Goal: Task Accomplishment & Management: Use online tool/utility

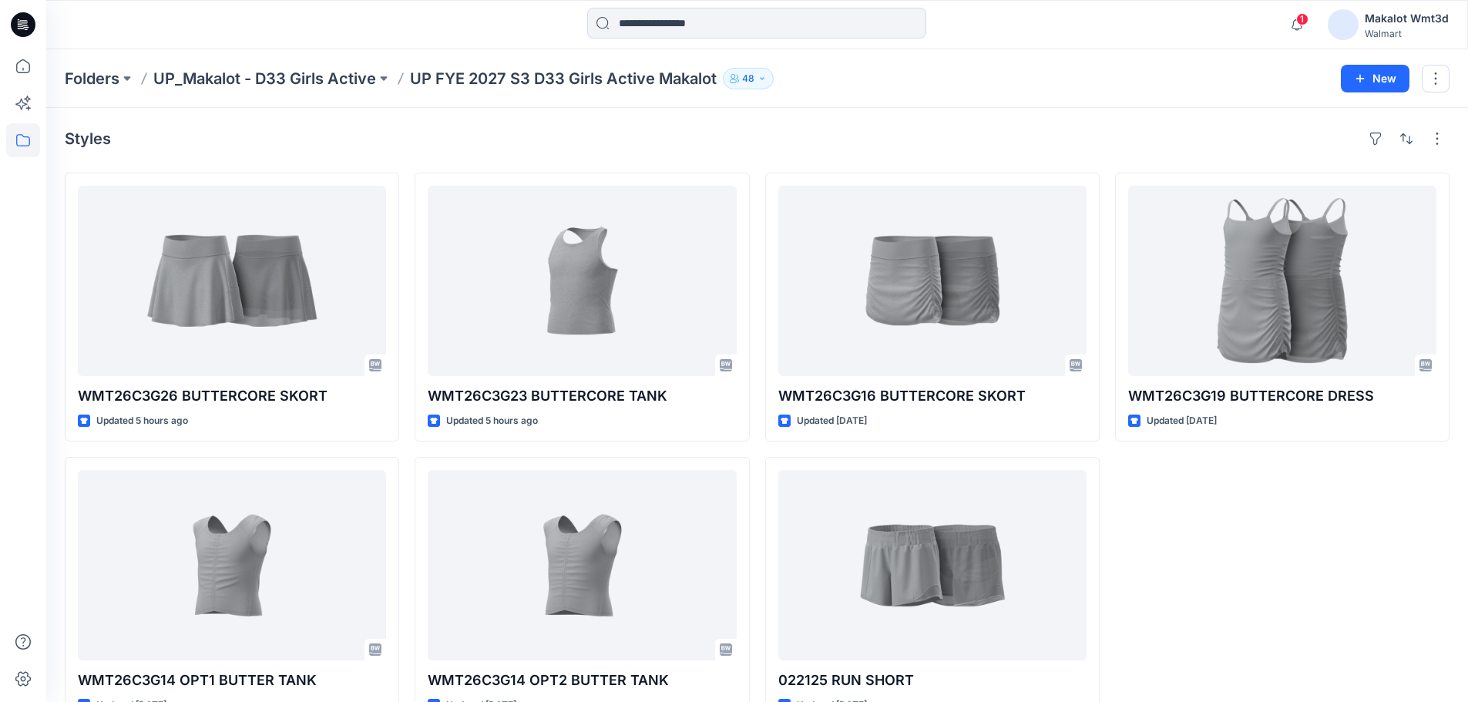
drag, startPoint x: 0, startPoint y: 0, endPoint x: 454, endPoint y: 147, distance: 477.2
click at [454, 147] on div "Styles" at bounding box center [757, 138] width 1385 height 25
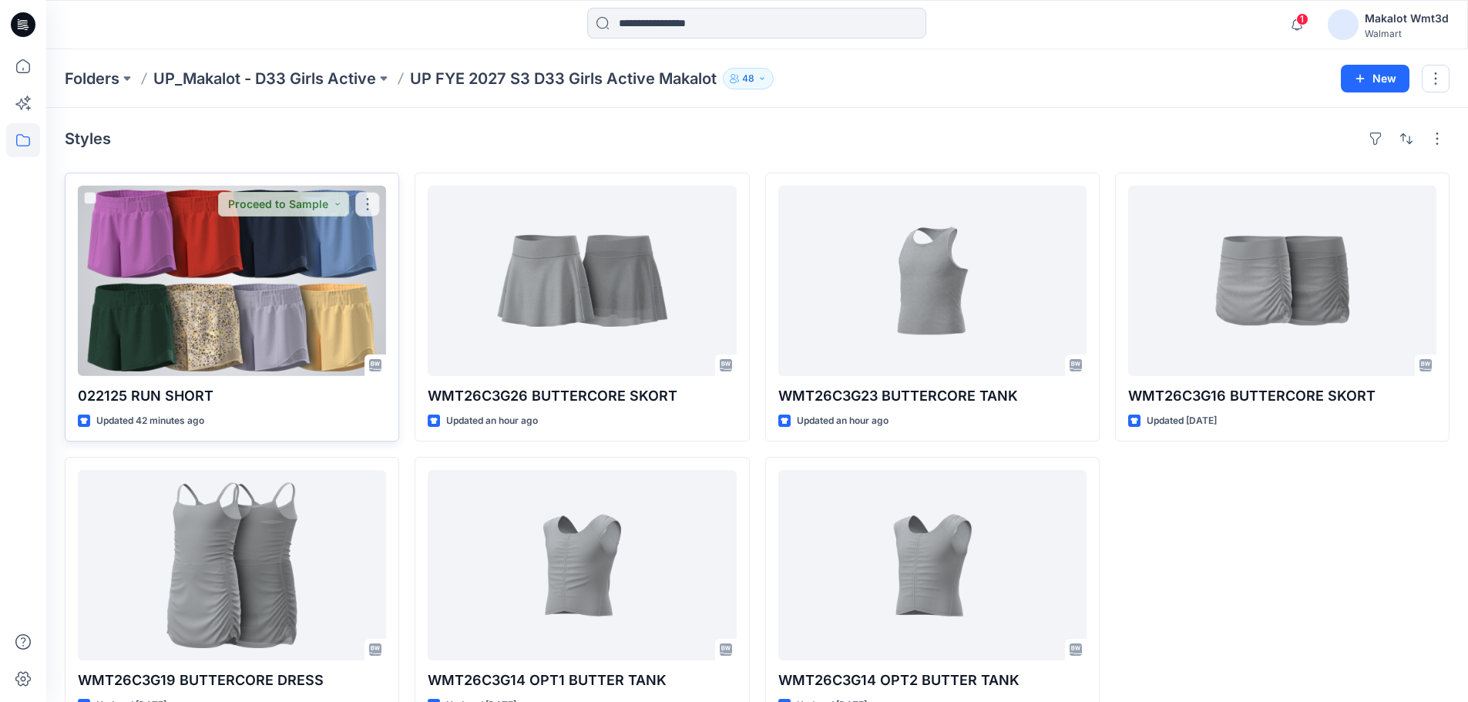
click at [255, 277] on div at bounding box center [232, 281] width 308 height 190
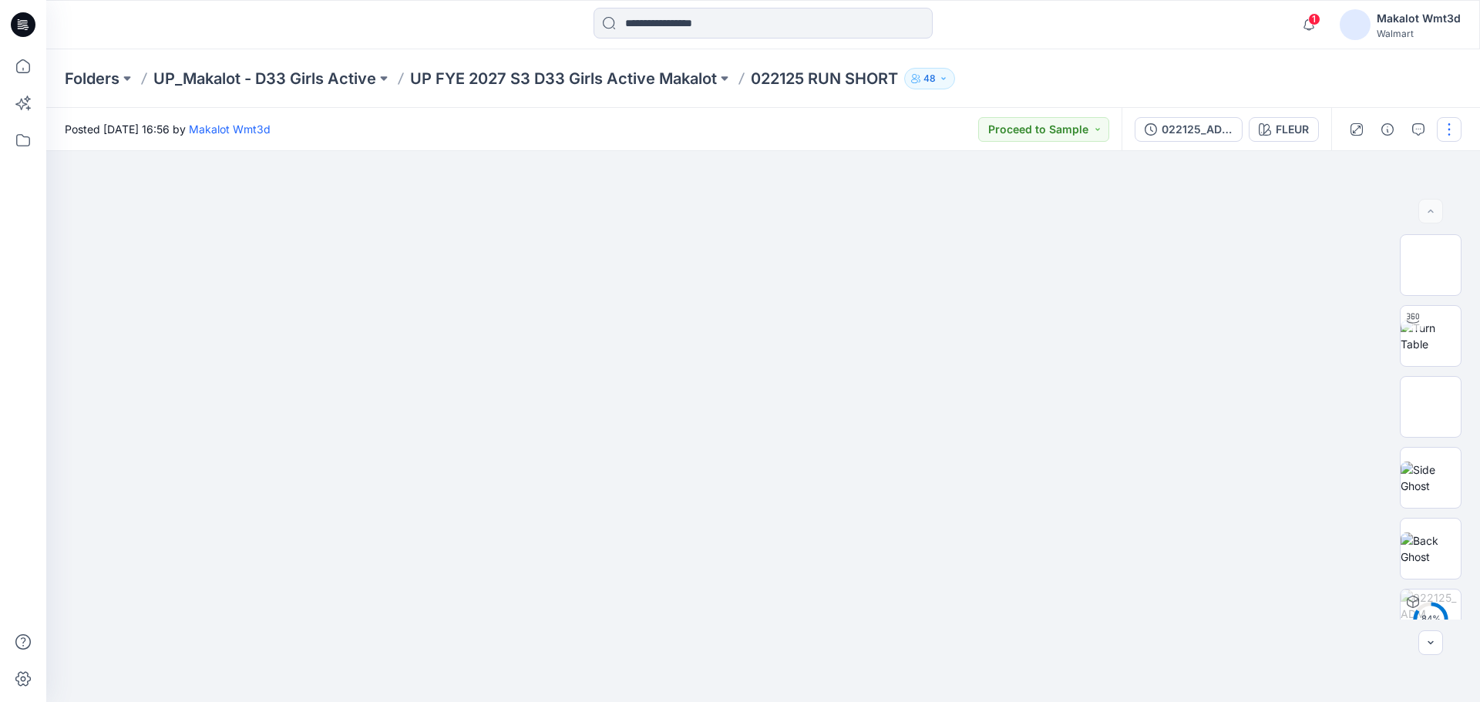
click at [1446, 134] on button "button" at bounding box center [1448, 129] width 25 height 25
click at [1376, 210] on button "Edit" at bounding box center [1384, 208] width 142 height 29
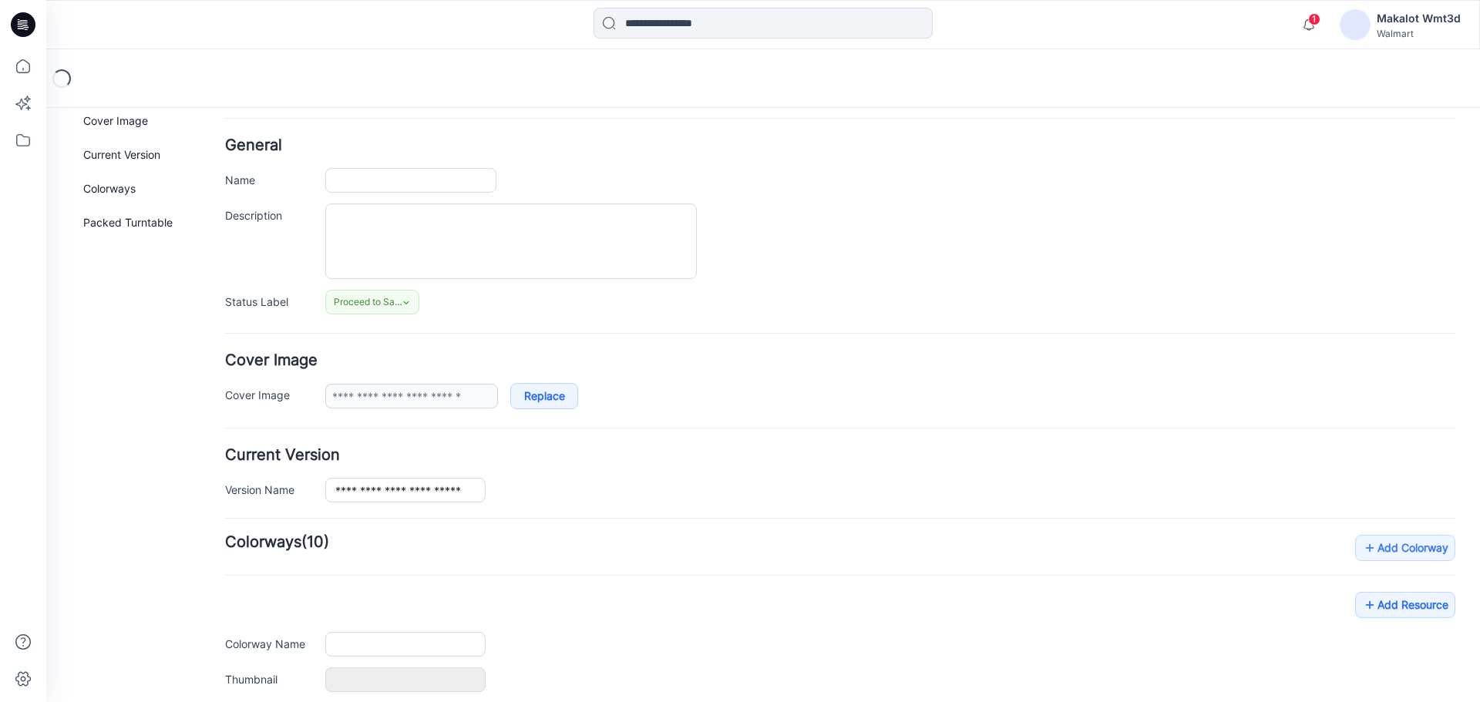
type input "**********"
type input "*****"
type input "**********"
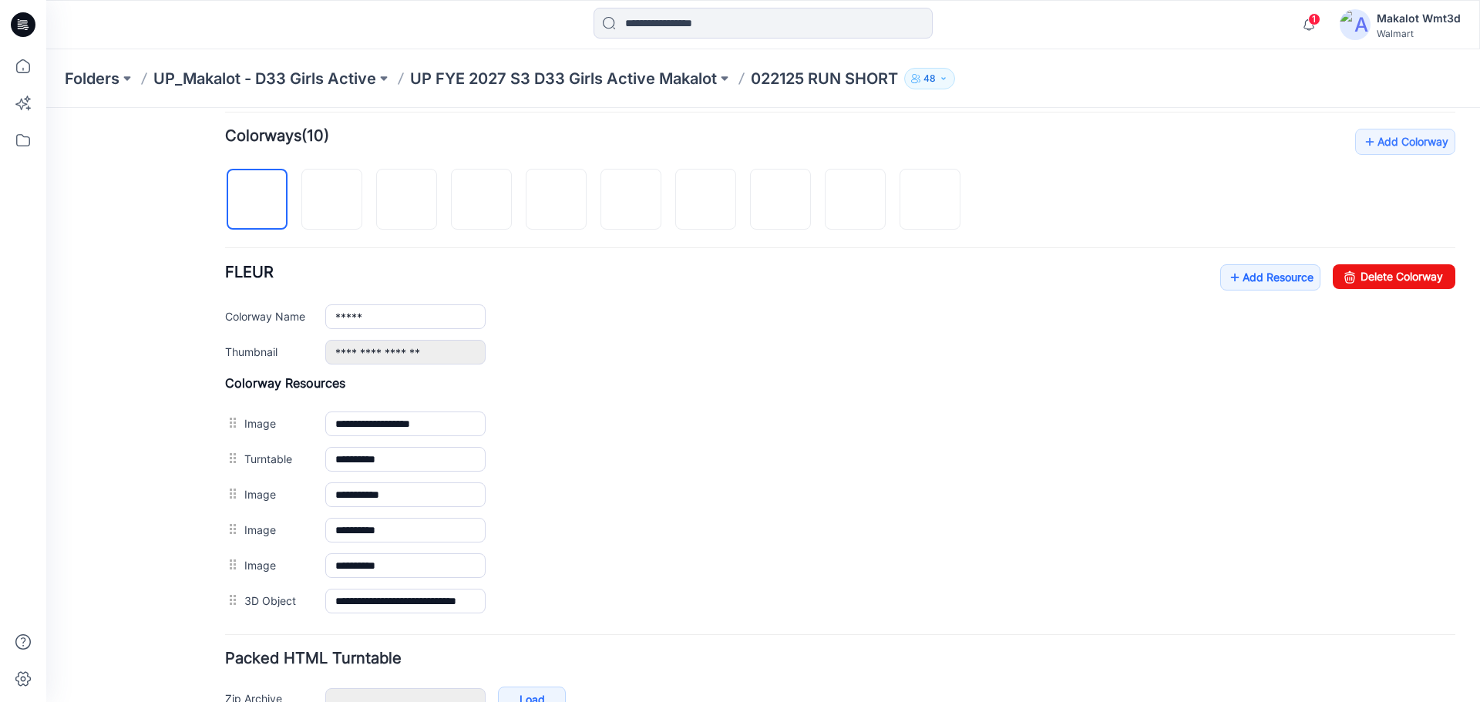
scroll to position [427, 0]
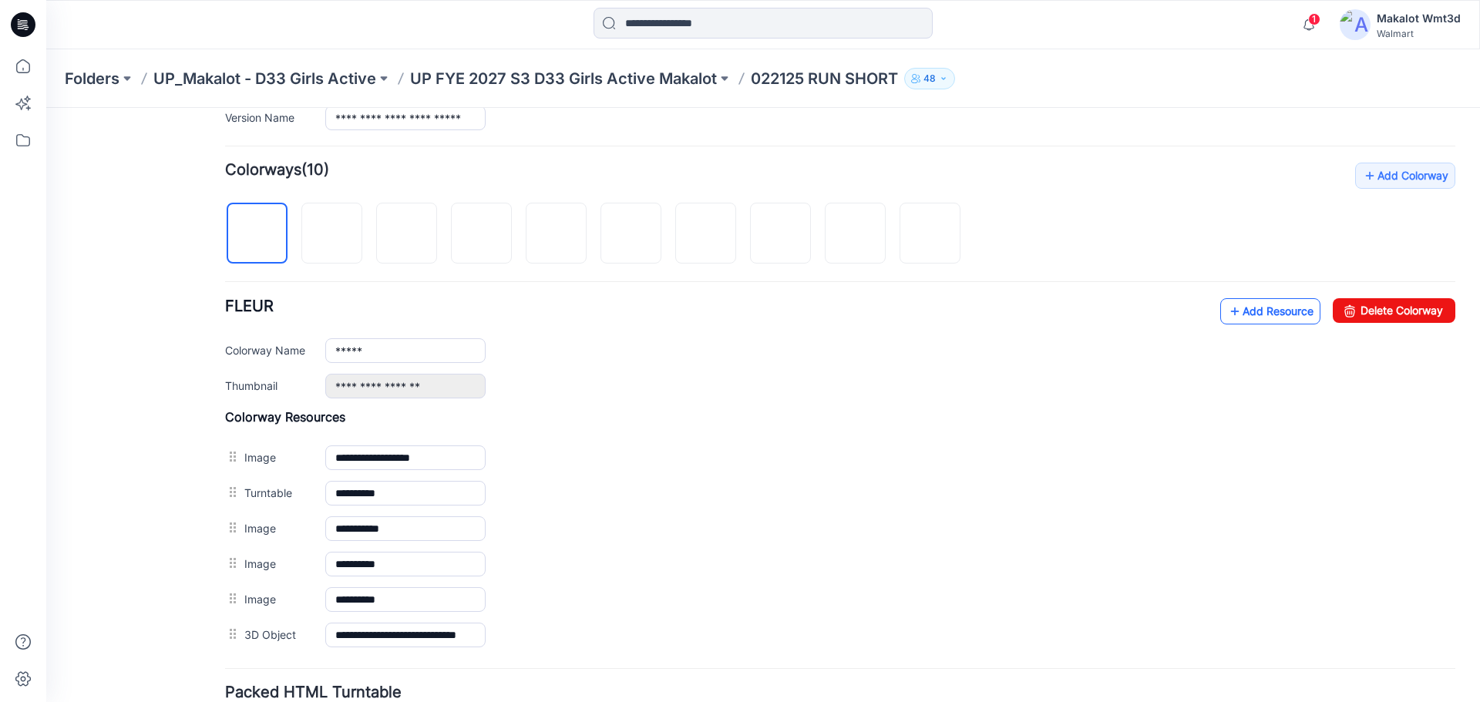
click at [1232, 321] on link "Add Resource" at bounding box center [1270, 311] width 100 height 26
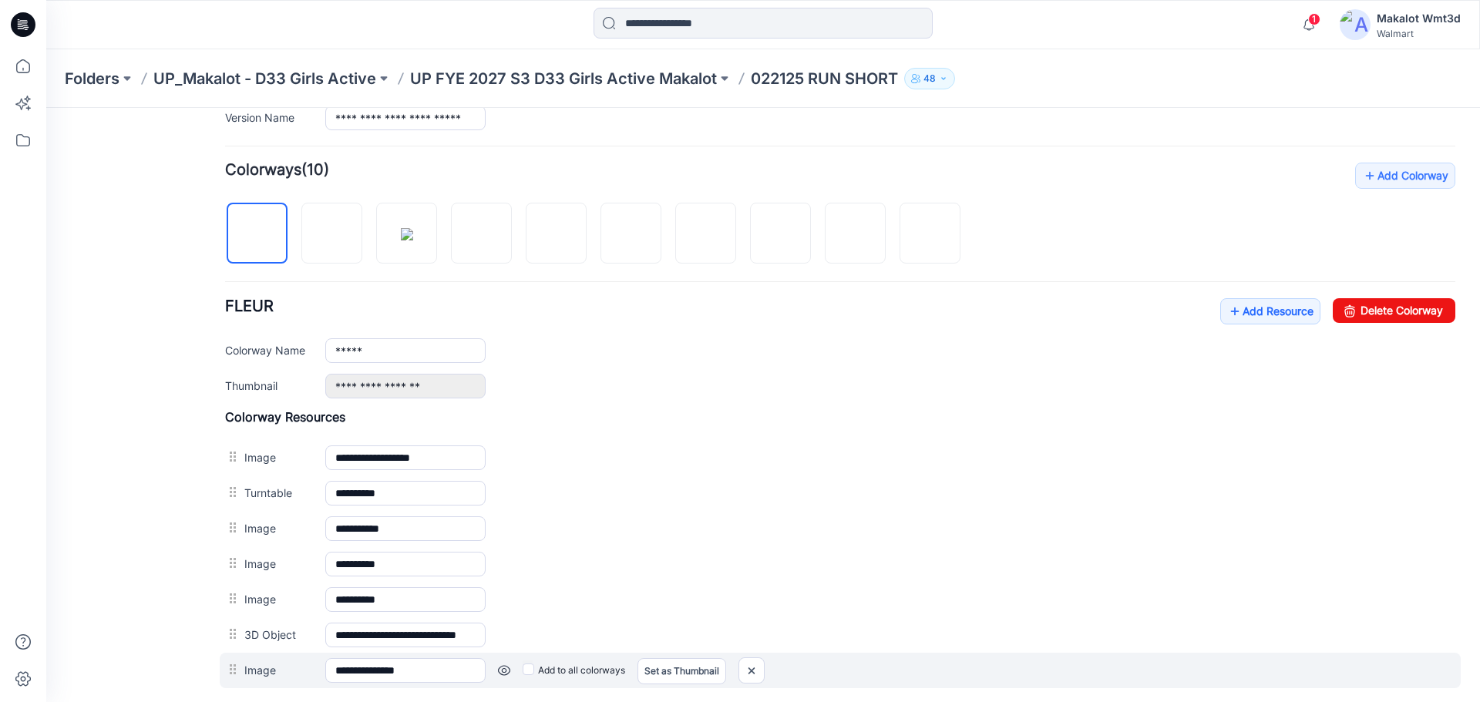
click at [542, 668] on label "Add to all colorways" at bounding box center [573, 670] width 102 height 25
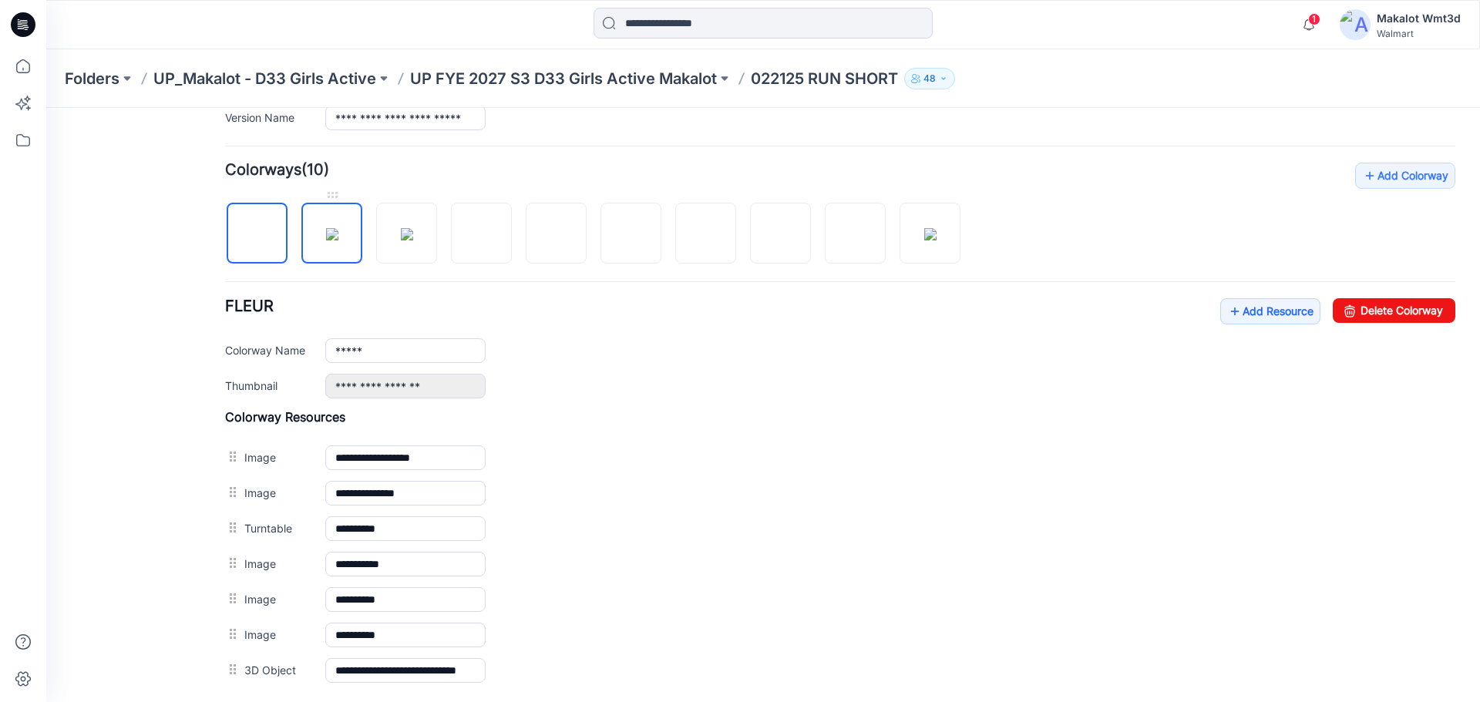
click at [338, 240] on img at bounding box center [332, 234] width 12 height 12
click at [403, 228] on img at bounding box center [407, 234] width 12 height 12
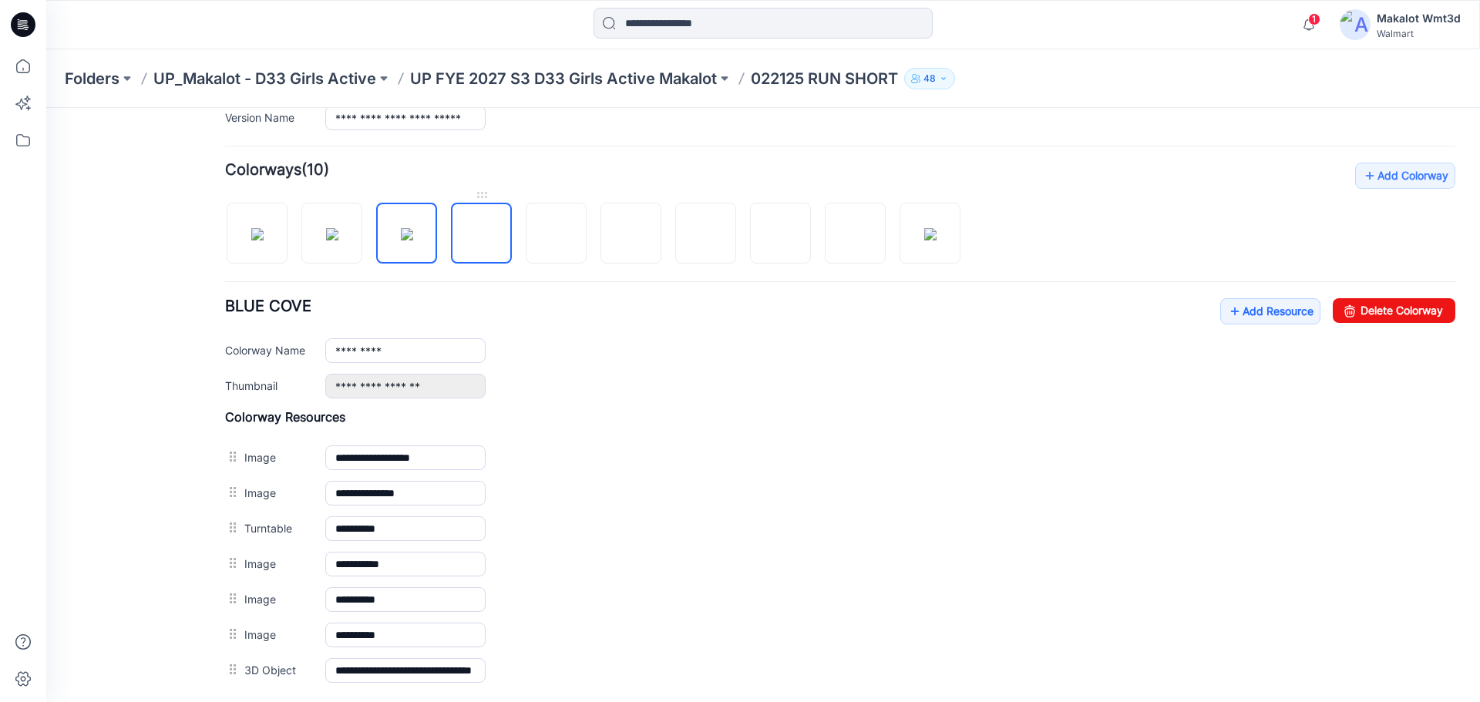
click at [482, 234] on img at bounding box center [482, 234] width 0 height 0
click at [550, 236] on img at bounding box center [556, 234] width 12 height 12
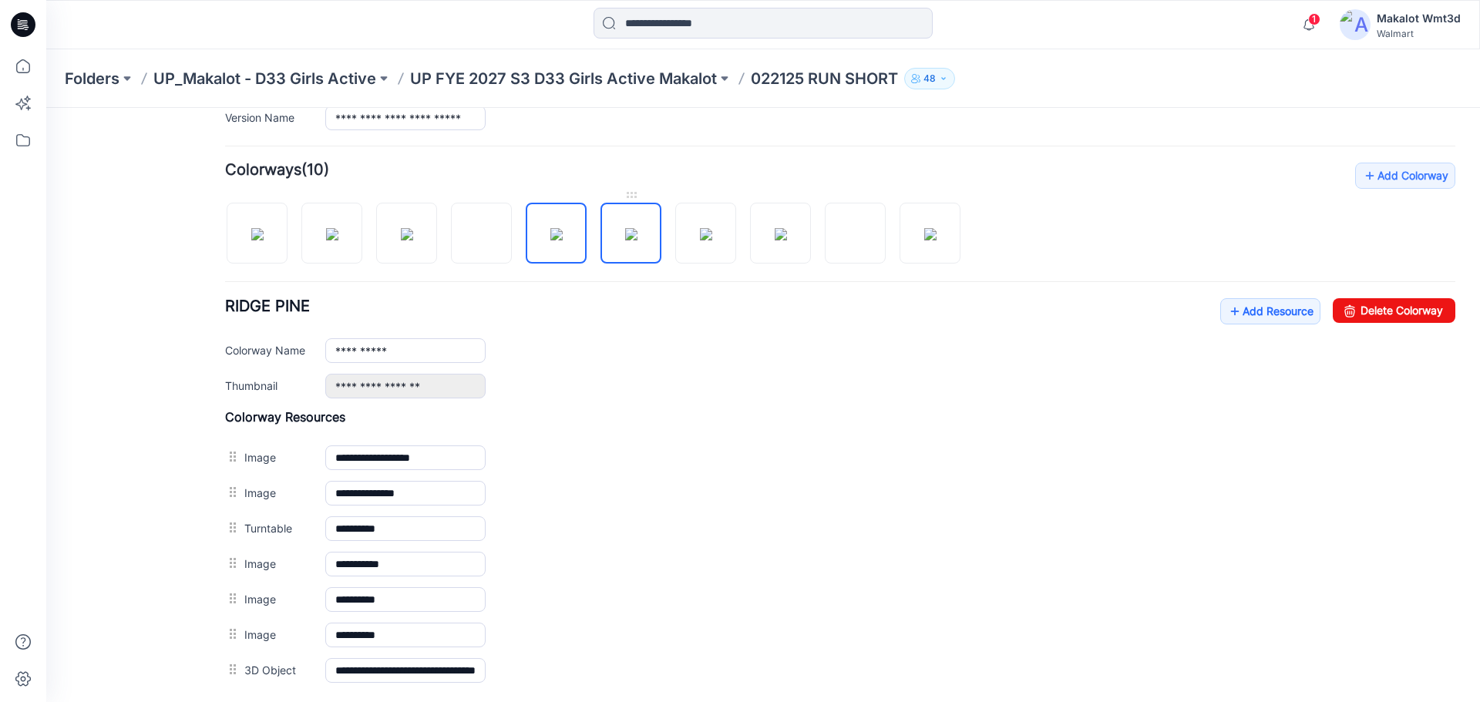
click at [630, 233] on img at bounding box center [631, 234] width 12 height 12
click at [700, 240] on img at bounding box center [706, 234] width 12 height 12
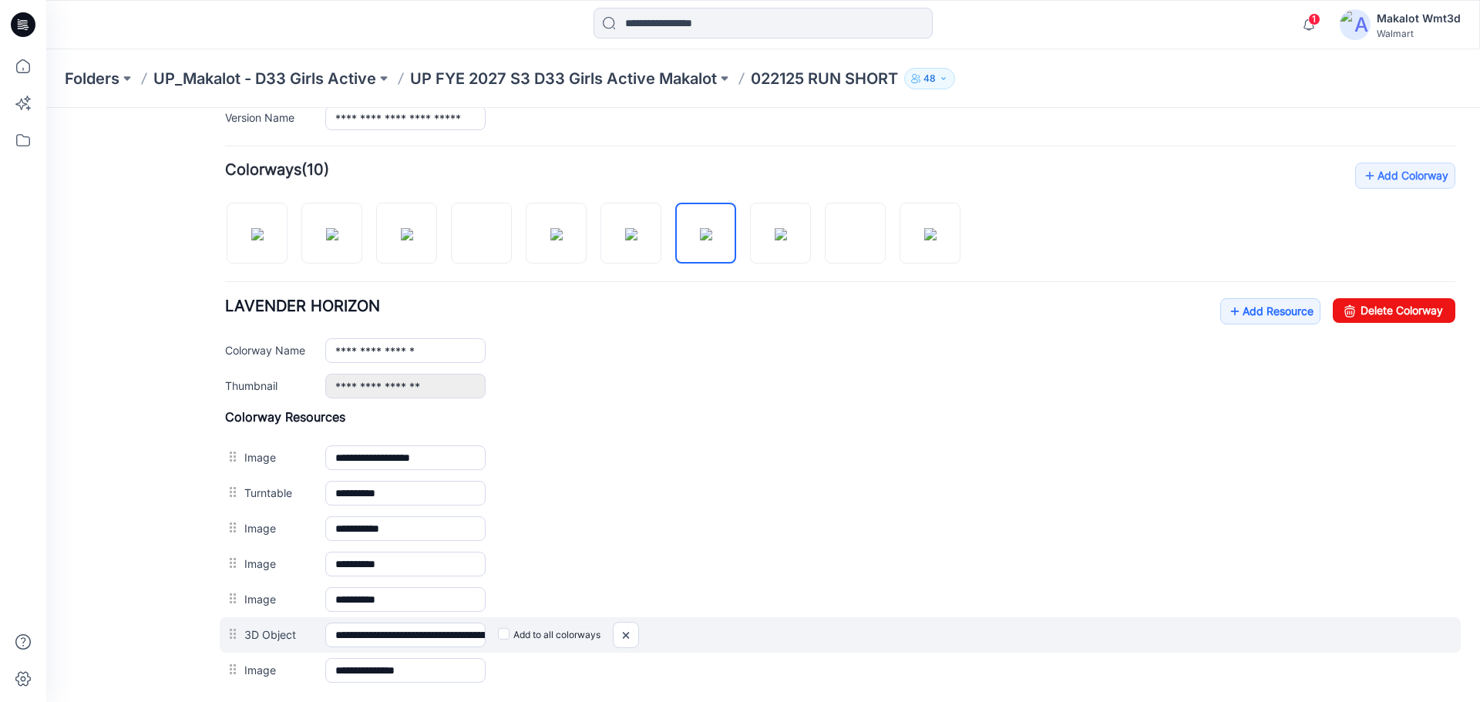
drag, startPoint x: 250, startPoint y: 663, endPoint x: 257, endPoint y: 637, distance: 26.4
click at [257, 637] on div "**********" at bounding box center [840, 548] width 1230 height 279
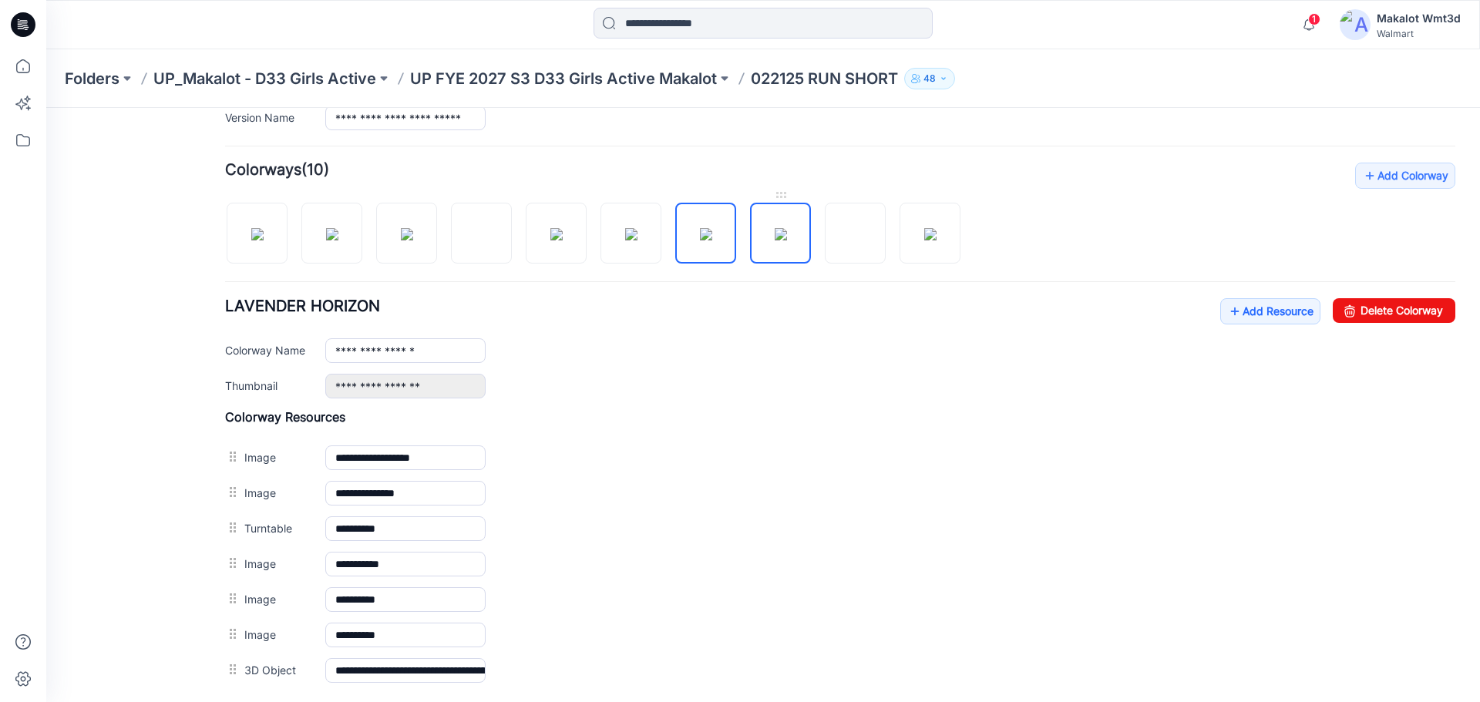
click at [774, 238] on img at bounding box center [780, 234] width 12 height 12
drag, startPoint x: 885, startPoint y: 239, endPoint x: 870, endPoint y: 256, distance: 22.4
click at [885, 238] on link at bounding box center [855, 233] width 61 height 61
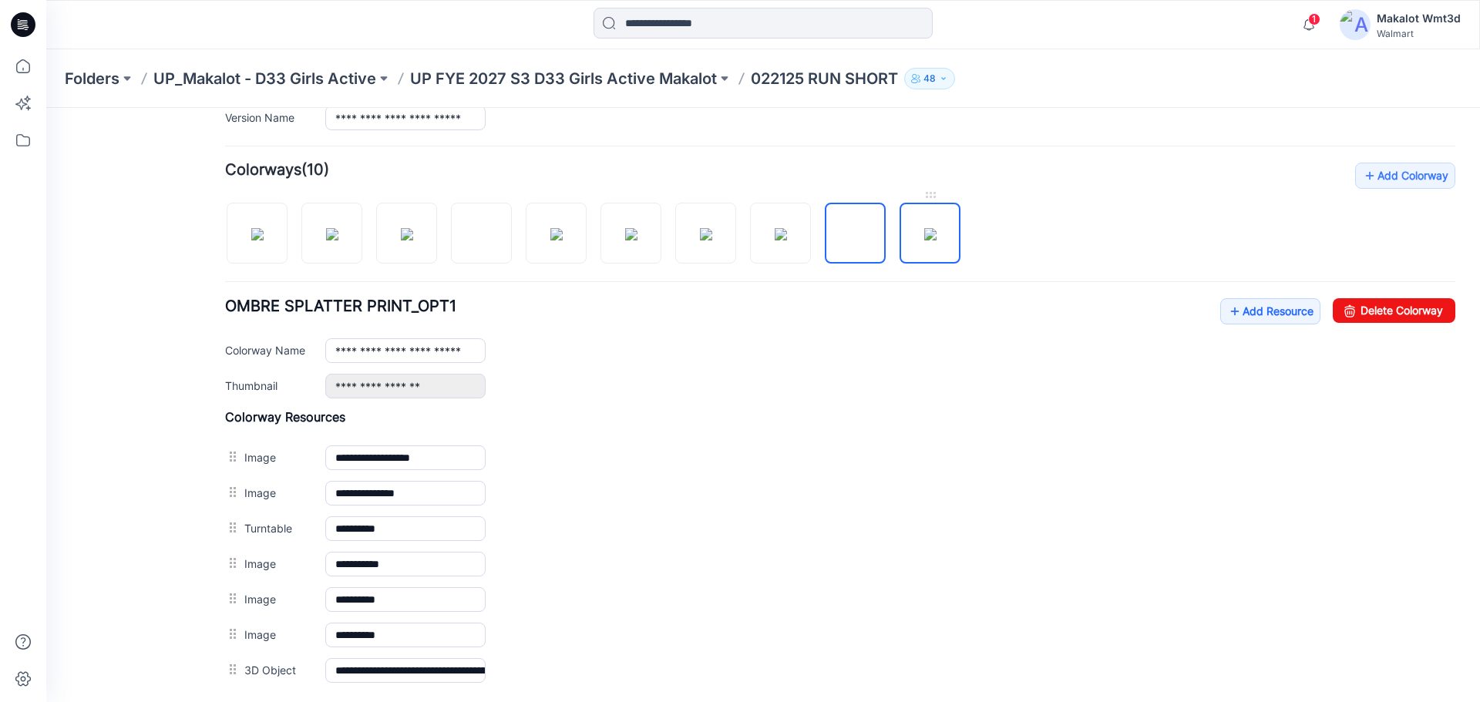
click at [924, 229] on img at bounding box center [930, 234] width 12 height 12
click at [855, 234] on img at bounding box center [855, 234] width 0 height 0
click at [774, 239] on img at bounding box center [780, 234] width 12 height 12
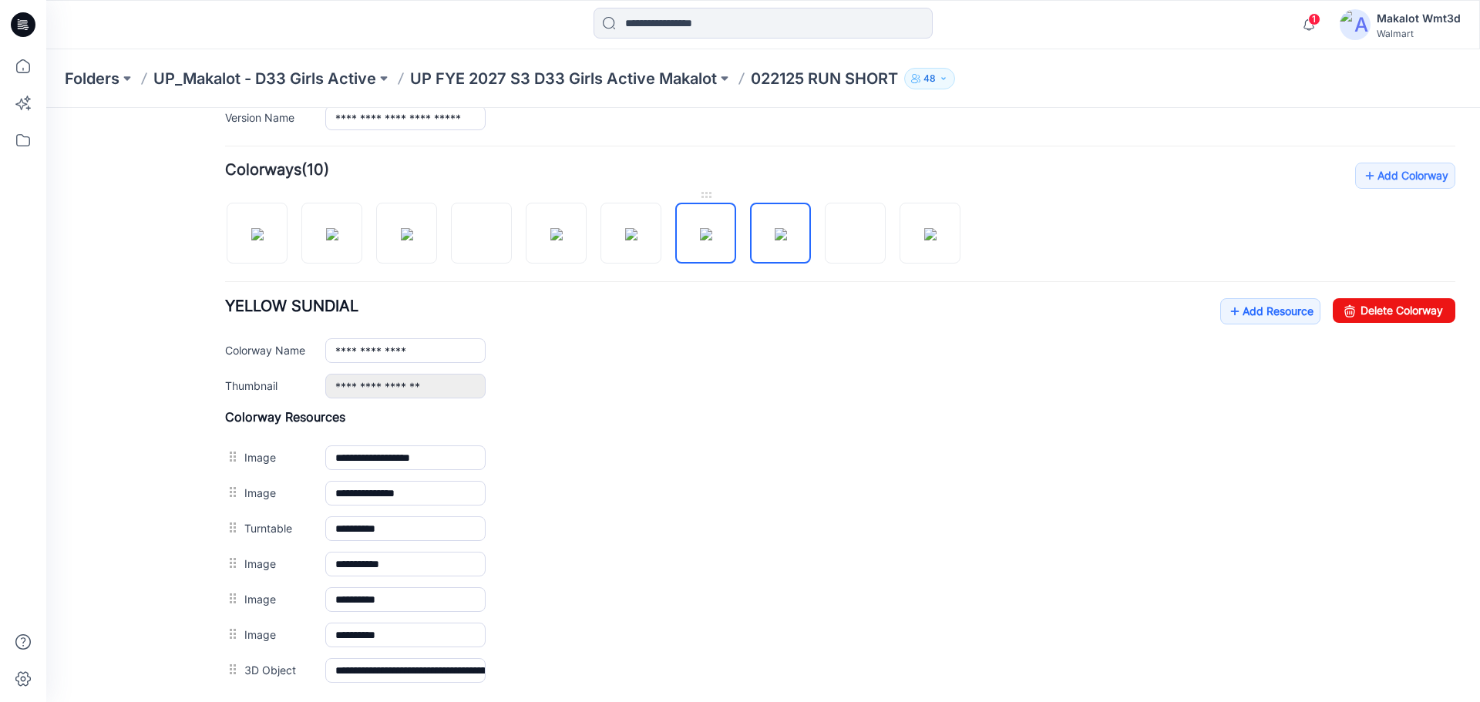
click at [700, 240] on img at bounding box center [706, 234] width 12 height 12
click at [631, 238] on img at bounding box center [631, 234] width 12 height 12
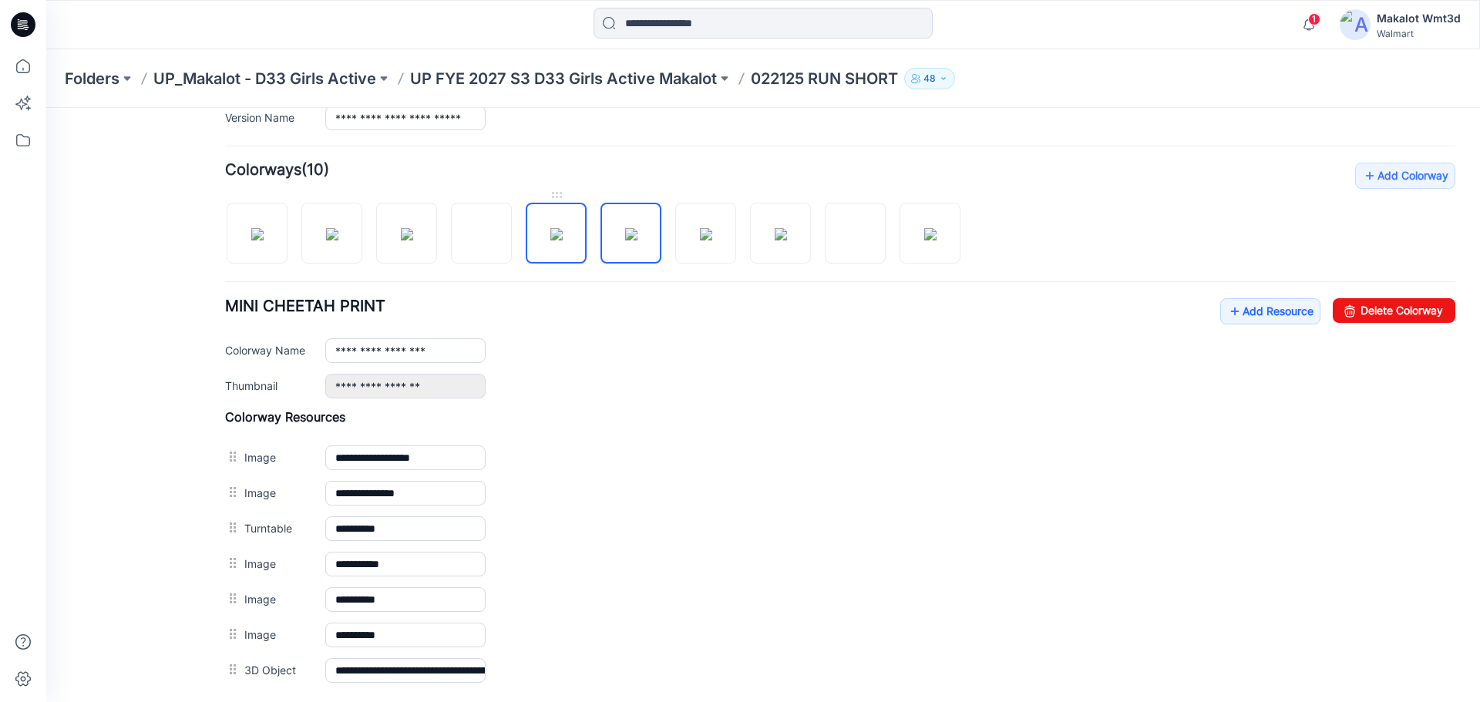
click at [563, 240] on img at bounding box center [556, 234] width 12 height 12
click at [482, 234] on img at bounding box center [482, 234] width 0 height 0
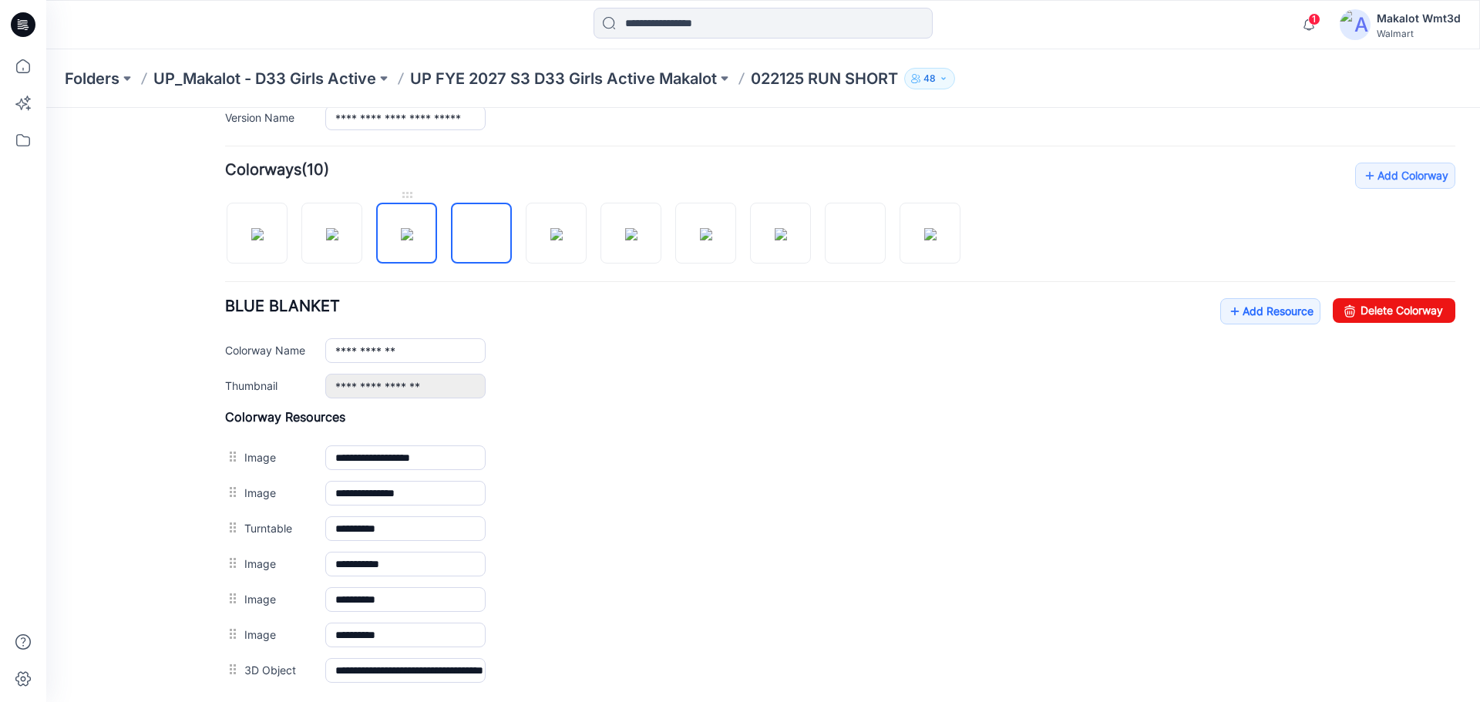
click at [413, 240] on img at bounding box center [407, 234] width 12 height 12
click at [334, 240] on img at bounding box center [332, 234] width 12 height 12
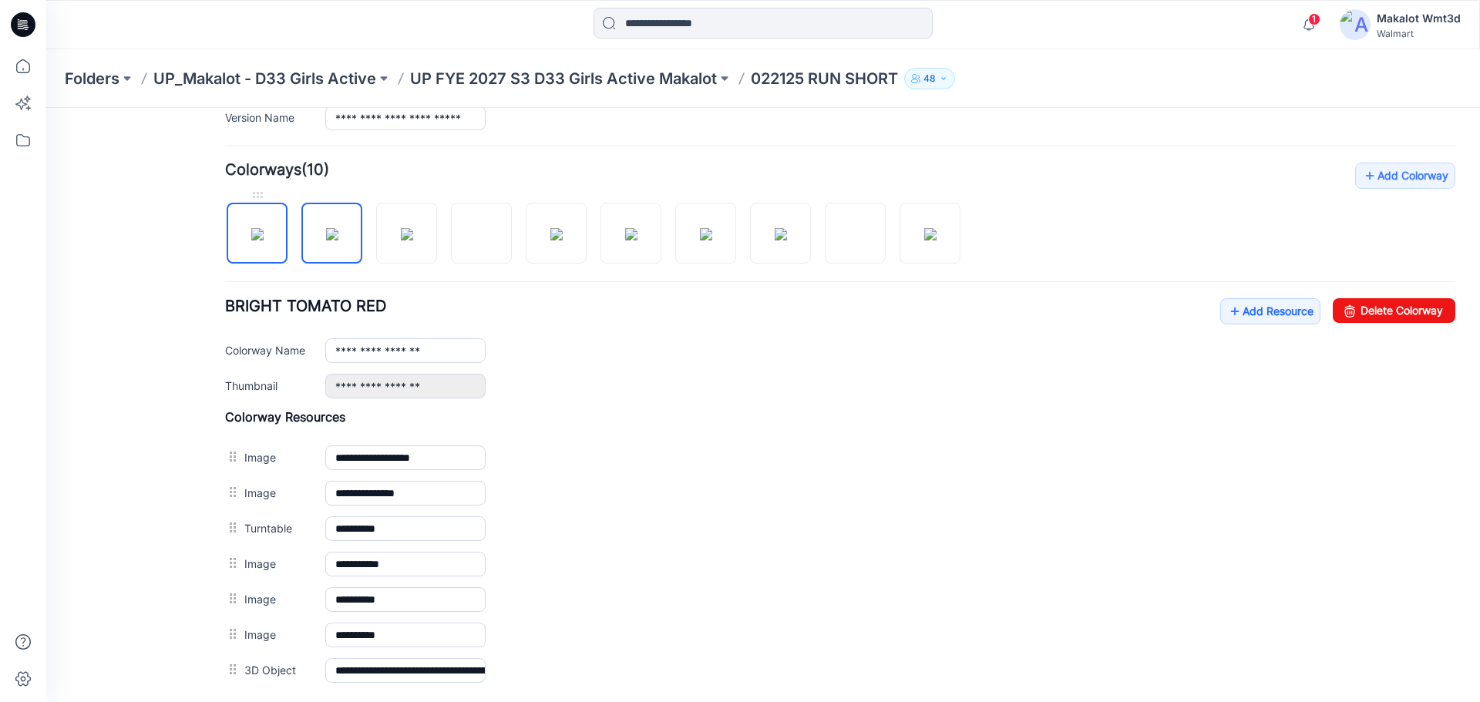
click at [255, 240] on img at bounding box center [257, 234] width 12 height 12
type input "*****"
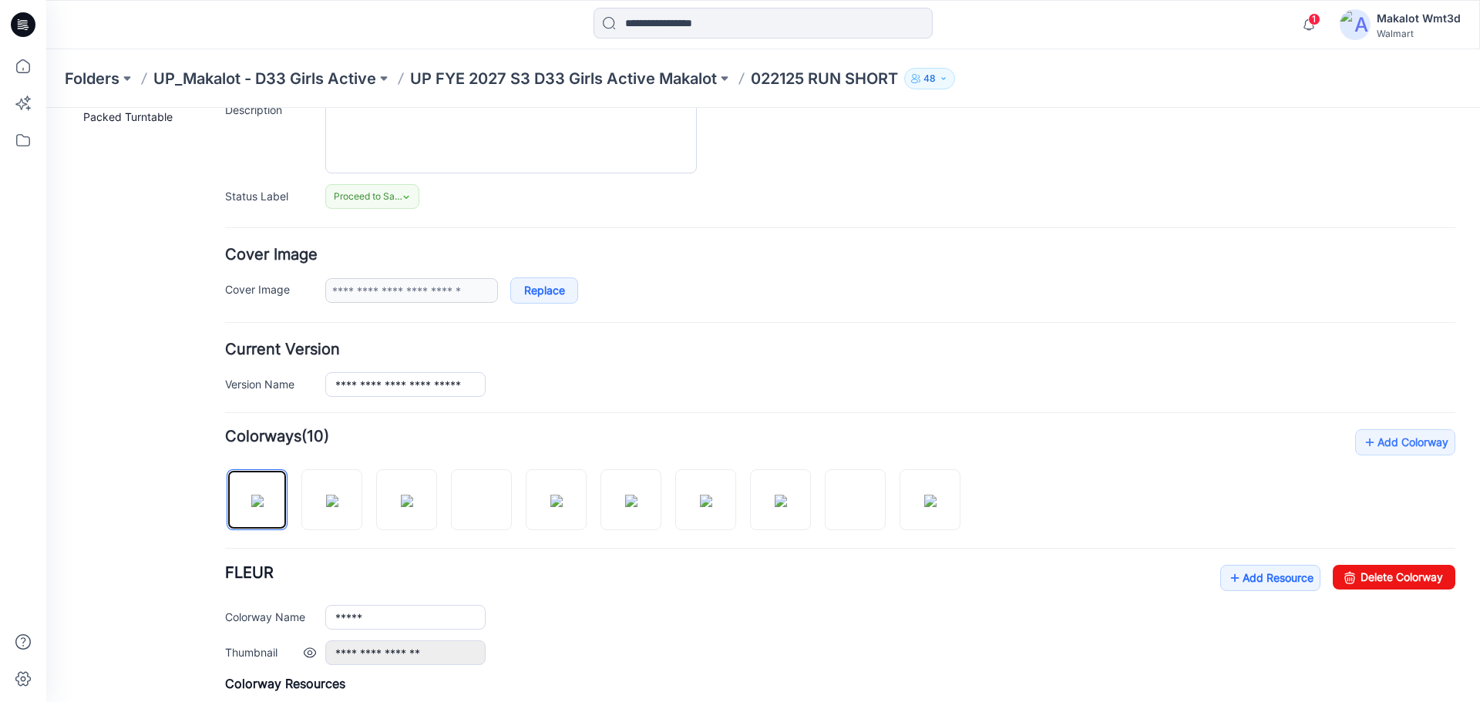
scroll to position [0, 0]
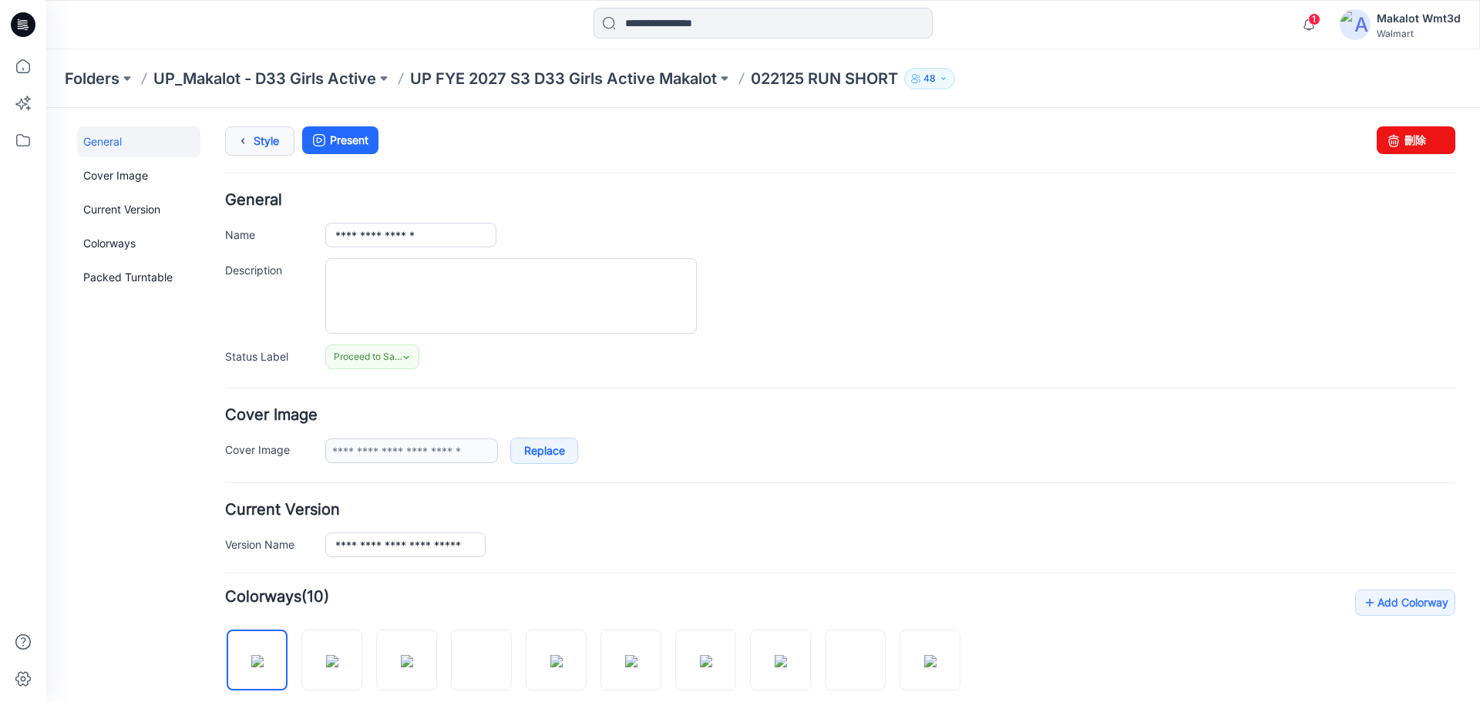
click at [266, 143] on link "Style" at bounding box center [259, 140] width 69 height 29
